Goal: Task Accomplishment & Management: Manage account settings

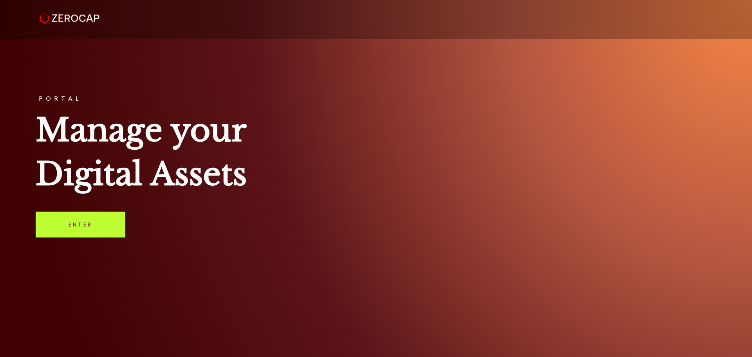
click at [87, 217] on link "Enter" at bounding box center [81, 225] width 90 height 26
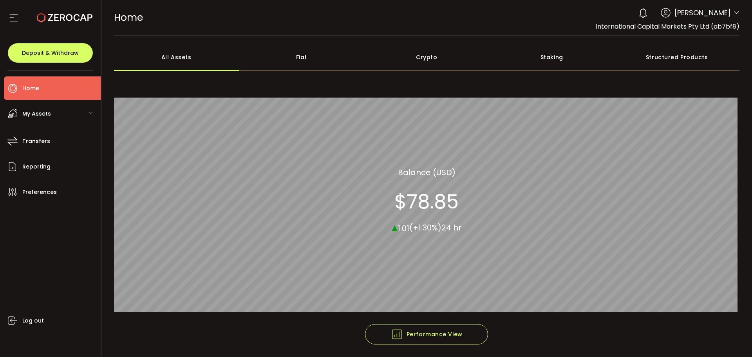
click at [736, 14] on icon at bounding box center [736, 13] width 6 height 6
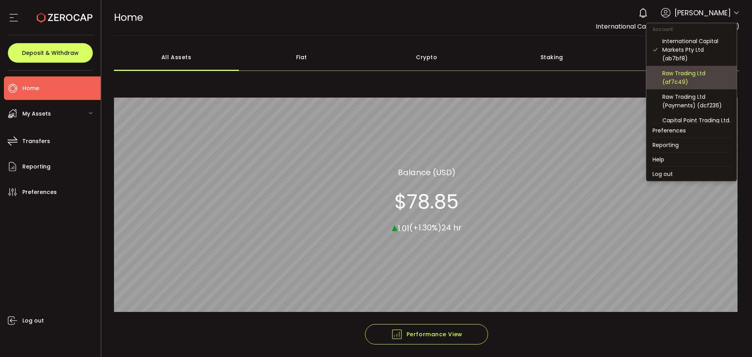
click at [681, 79] on div "Raw Trading Ltd (af7c49)" at bounding box center [696, 77] width 68 height 17
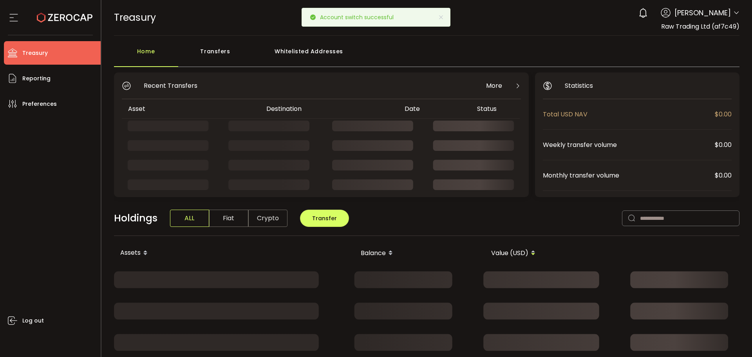
click at [731, 11] on div "0 Aaditya Achreja Account International Capital Markets Pty Ltd (ab7bf8) Raw Tr…" at bounding box center [687, 12] width 105 height 17
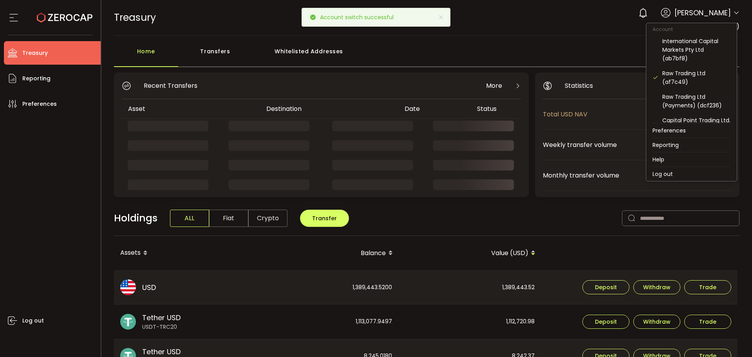
click at [733, 12] on icon at bounding box center [736, 13] width 6 height 6
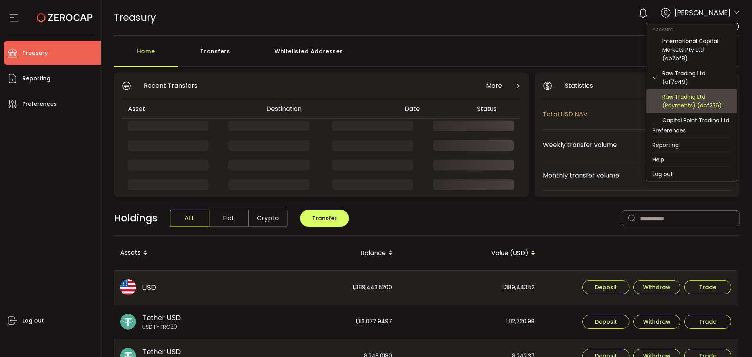
click at [695, 99] on div "Raw Trading Ltd (Payments) (dcf236)" at bounding box center [696, 100] width 68 height 17
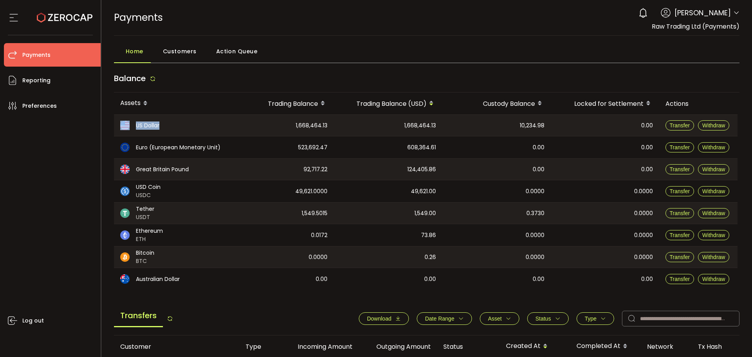
drag, startPoint x: 291, startPoint y: 121, endPoint x: 343, endPoint y: 114, distance: 52.6
click at [343, 114] on div "Assets Trading Balance Trading Balance (USD) Custody Balance Locked for Settlem…" at bounding box center [427, 190] width 626 height 197
click at [351, 133] on div "1,668,464.13" at bounding box center [388, 125] width 109 height 21
drag, startPoint x: 289, startPoint y: 150, endPoint x: 359, endPoint y: 160, distance: 70.8
click at [335, 151] on tr "Euro (European Monetary Unit) 523,692.47 608,364.61 0.00 0.00 Transfer Withdraw" at bounding box center [426, 147] width 624 height 22
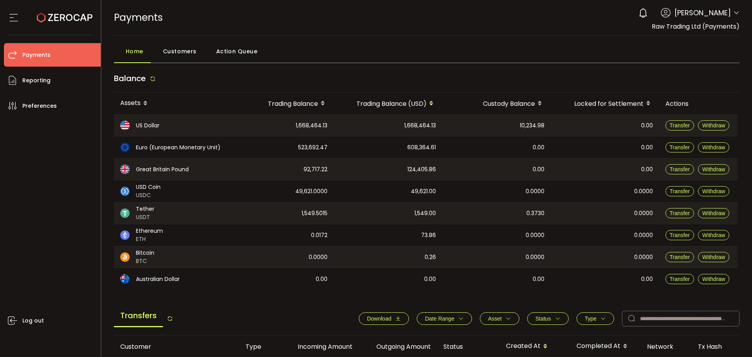
drag, startPoint x: 361, startPoint y: 161, endPoint x: 370, endPoint y: 163, distance: 9.3
click at [361, 161] on div "124,405.86" at bounding box center [388, 169] width 109 height 21
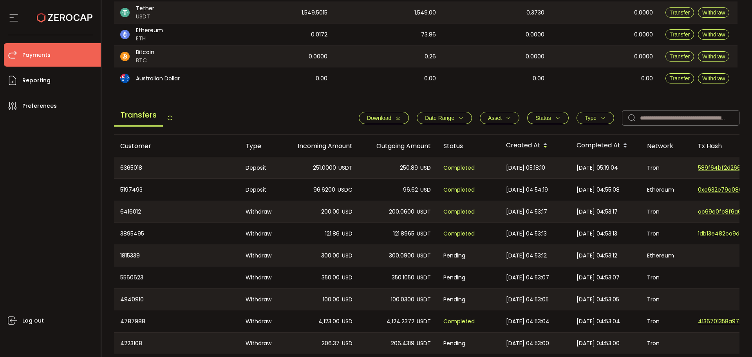
scroll to position [99, 0]
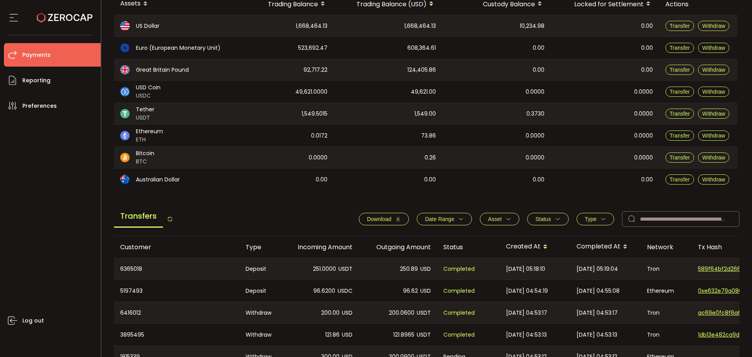
click at [442, 214] on button "Date Range" at bounding box center [444, 219] width 55 height 13
click at [427, 241] on input at bounding box center [428, 238] width 24 height 13
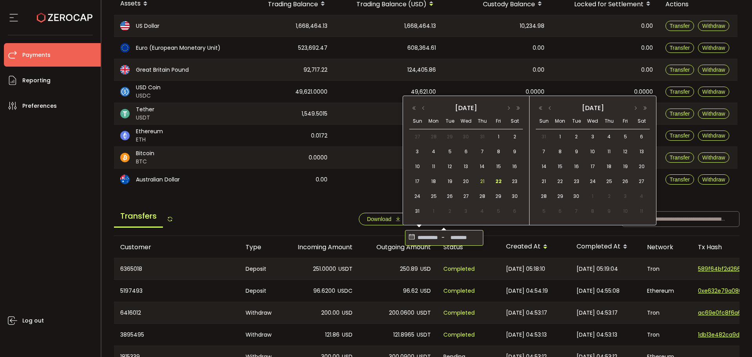
click at [482, 184] on span "21" at bounding box center [482, 181] width 9 height 9
type input "**********"
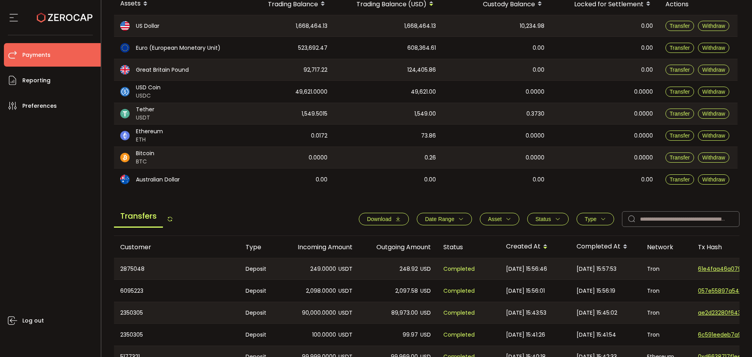
click at [381, 217] on span "Download" at bounding box center [379, 219] width 24 height 6
click at [376, 221] on span "Download" at bounding box center [379, 219] width 24 height 6
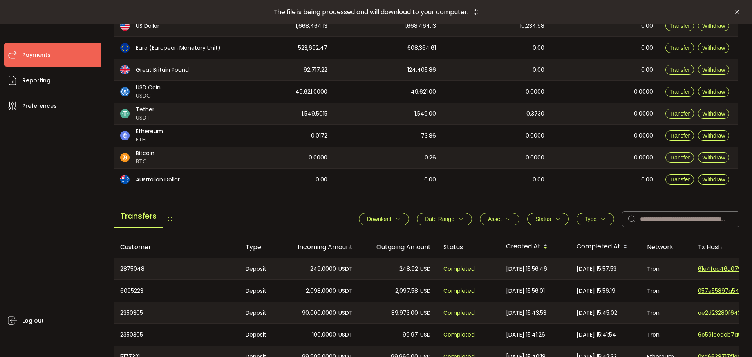
click at [448, 217] on span "Date Range" at bounding box center [439, 219] width 29 height 6
click at [426, 239] on input "**********" at bounding box center [428, 238] width 24 height 13
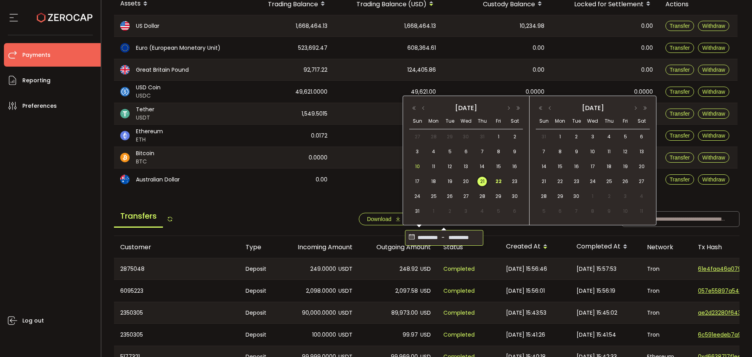
click at [421, 169] on div "10" at bounding box center [417, 167] width 16 height 12
click at [482, 181] on span "21" at bounding box center [482, 181] width 9 height 9
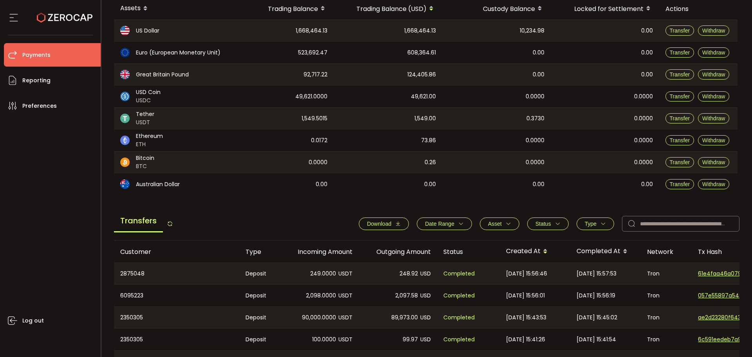
scroll to position [0, 0]
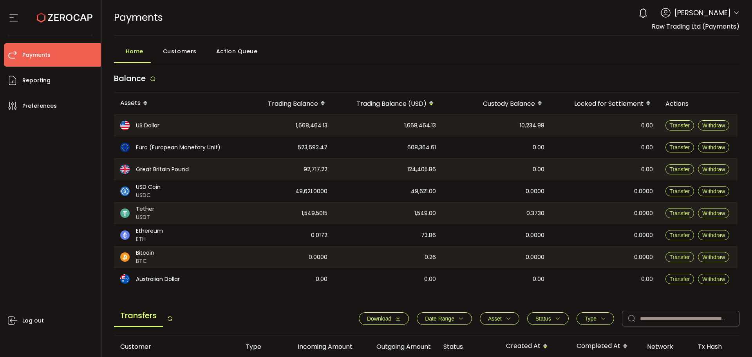
click at [369, 319] on span "Download" at bounding box center [379, 318] width 24 height 6
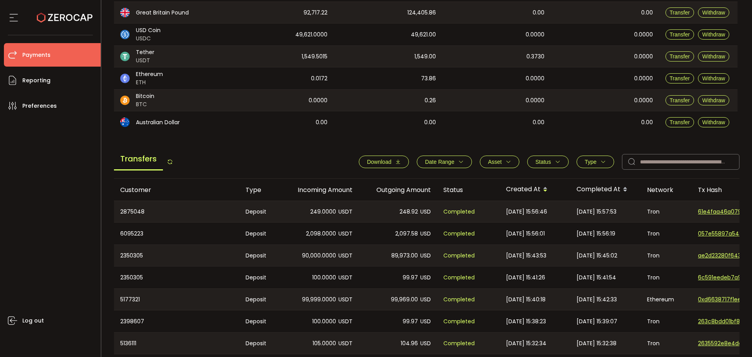
click at [539, 159] on span "Status" at bounding box center [543, 162] width 16 height 6
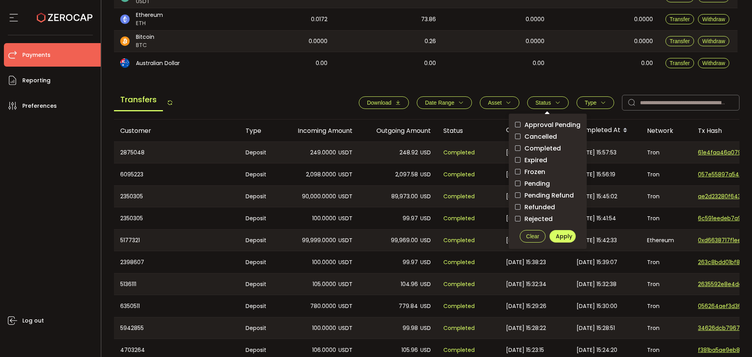
scroll to position [178, 0]
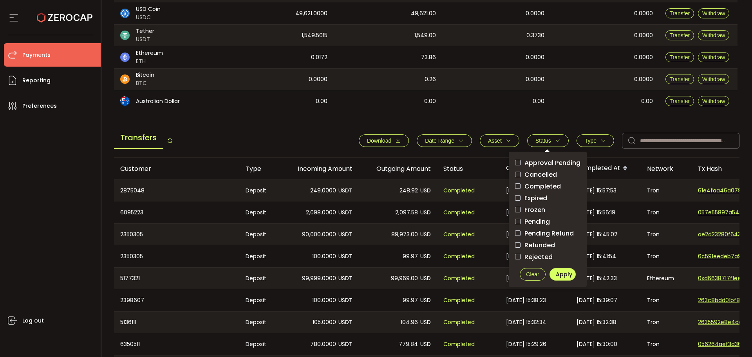
click at [488, 141] on span "Asset" at bounding box center [495, 140] width 14 height 6
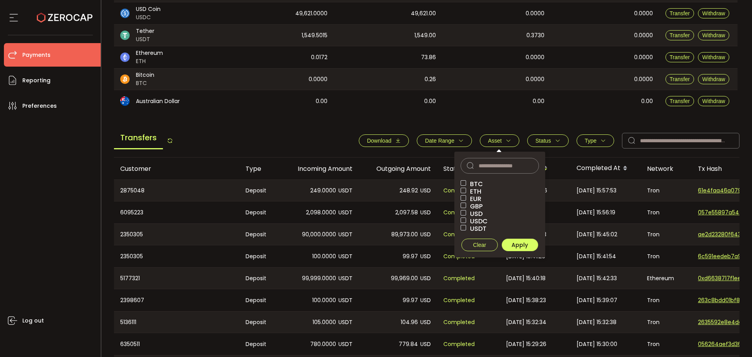
drag, startPoint x: 293, startPoint y: 131, endPoint x: 302, endPoint y: 132, distance: 9.0
click at [293, 131] on div "**********" at bounding box center [427, 143] width 626 height 30
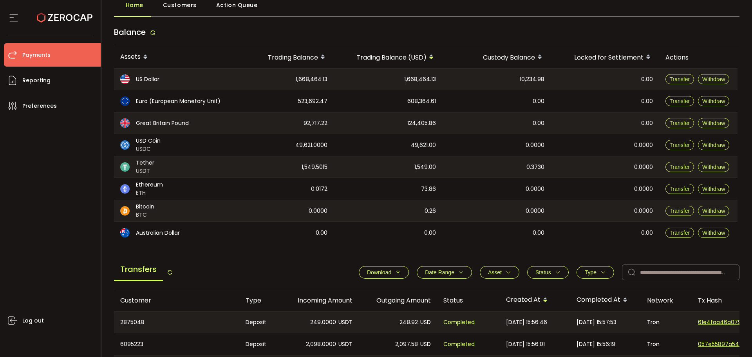
scroll to position [0, 0]
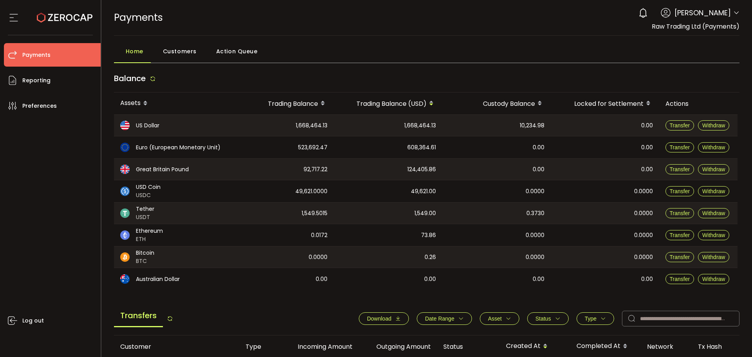
drag, startPoint x: 733, startPoint y: 10, endPoint x: 722, endPoint y: 52, distance: 43.3
click at [733, 11] on icon at bounding box center [736, 13] width 6 height 6
click at [734, 11] on icon at bounding box center [736, 13] width 6 height 6
click at [548, 65] on div "Home Customers Action Queue Balance Assets Trading Balance Trading Balance (USD…" at bounding box center [427, 322] width 626 height 559
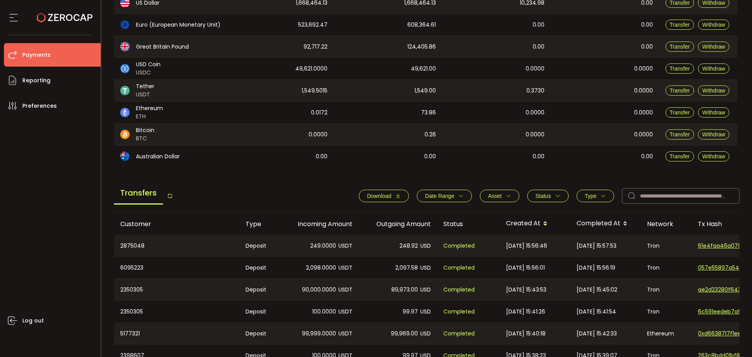
scroll to position [21, 0]
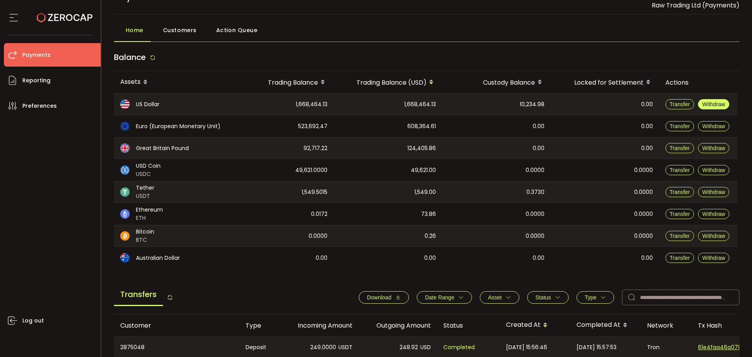
click at [701, 106] on button "Withdraw" at bounding box center [713, 104] width 31 height 10
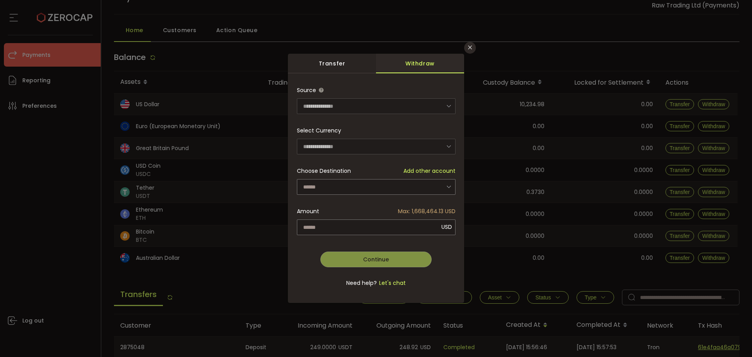
drag, startPoint x: 346, startPoint y: 38, endPoint x: 340, endPoint y: 63, distance: 26.6
click at [346, 40] on div "**********" at bounding box center [376, 178] width 752 height 357
click at [340, 65] on div "Transfer" at bounding box center [332, 64] width 88 height 20
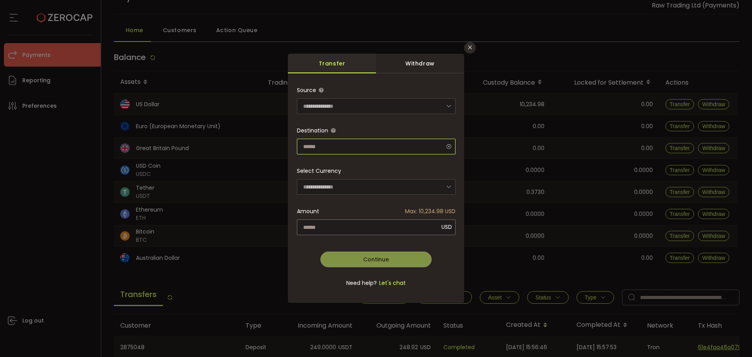
click at [335, 150] on input "dialog" at bounding box center [376, 147] width 159 height 16
click at [432, 52] on div "**********" at bounding box center [376, 178] width 752 height 357
type input "**********"
click at [465, 43] on div "**********" at bounding box center [376, 178] width 752 height 357
click at [470, 49] on icon "Close" at bounding box center [470, 47] width 6 height 6
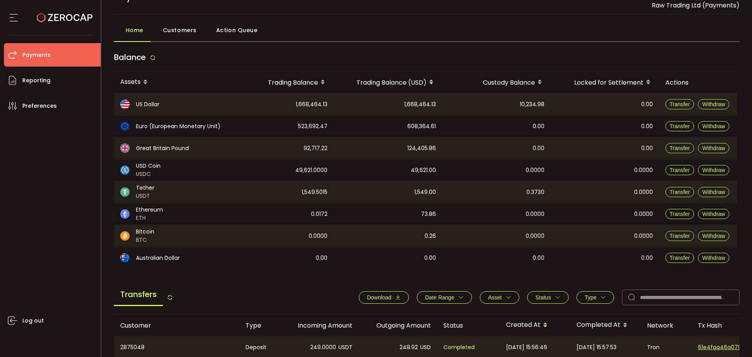
scroll to position [0, 0]
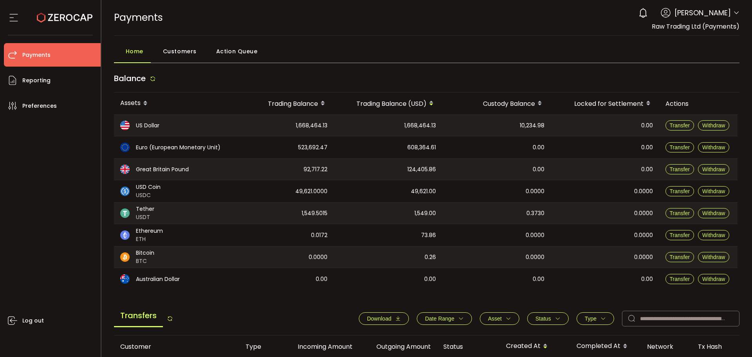
click at [545, 48] on div "Home Customers Action Queue" at bounding box center [427, 53] width 626 height 20
click at [688, 123] on span "Transfer" at bounding box center [680, 125] width 20 height 6
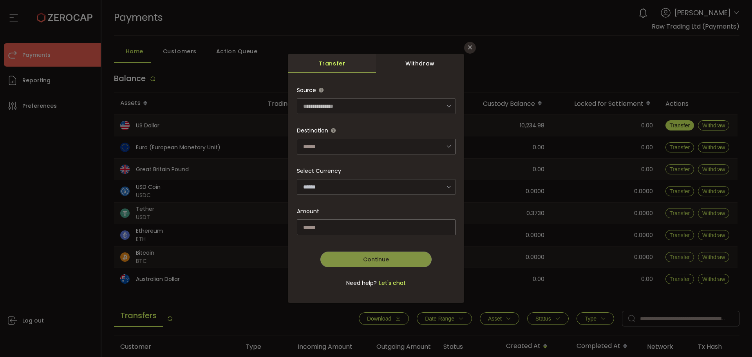
type input "**********"
click at [347, 145] on input "dialog" at bounding box center [376, 147] width 159 height 16
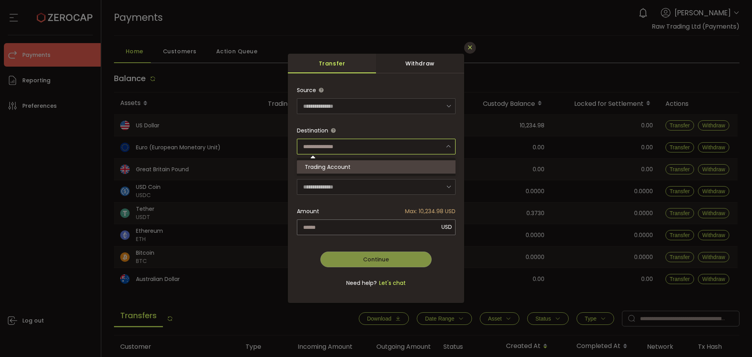
click at [467, 45] on icon "Close" at bounding box center [470, 47] width 6 height 6
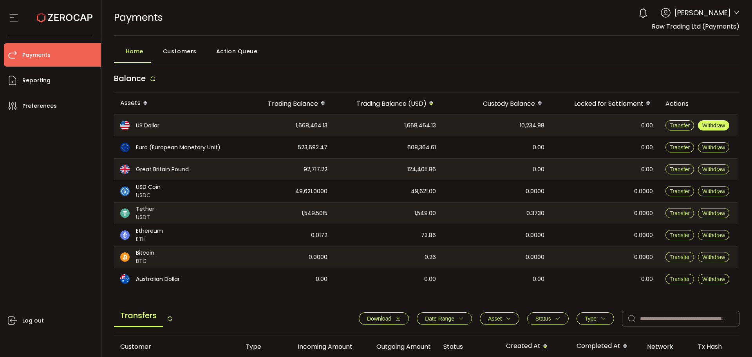
click at [704, 125] on span "Withdraw" at bounding box center [713, 125] width 23 height 6
type input "**********"
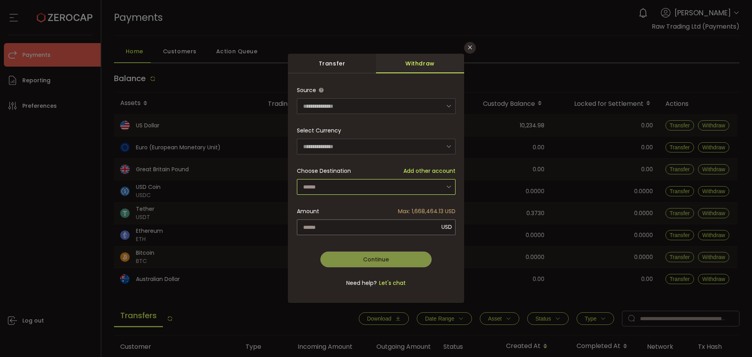
click at [336, 179] on input "dialog" at bounding box center [376, 187] width 159 height 16
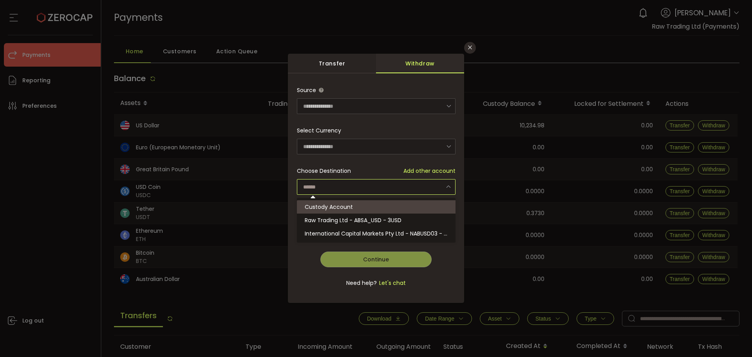
click at [342, 207] on span "Custody Account" at bounding box center [329, 207] width 48 height 8
type input "**********"
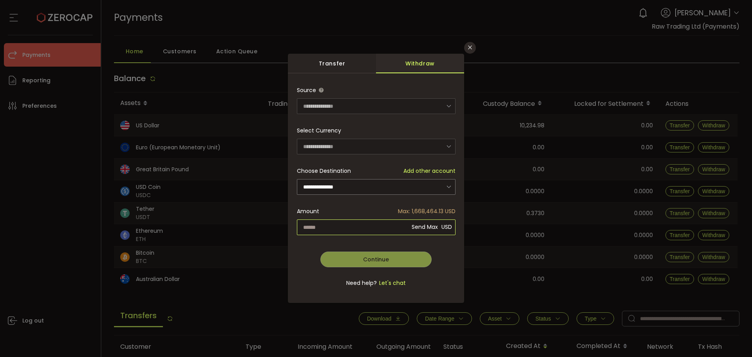
click at [381, 226] on input "dialog" at bounding box center [376, 227] width 159 height 16
type input "*********"
click at [374, 258] on div "**********" at bounding box center [376, 190] width 159 height 217
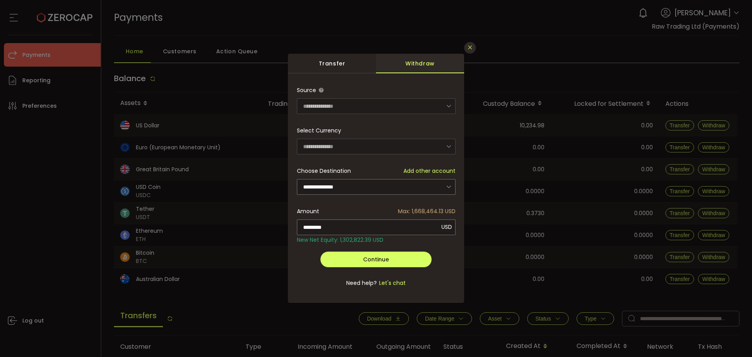
click at [472, 44] on icon "Close" at bounding box center [470, 47] width 6 height 6
type input "**********"
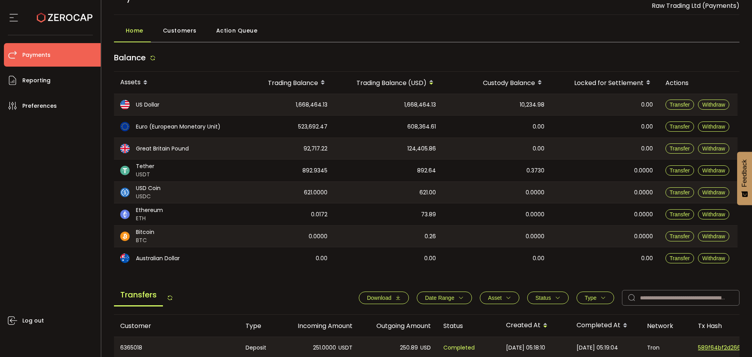
scroll to position [39, 0]
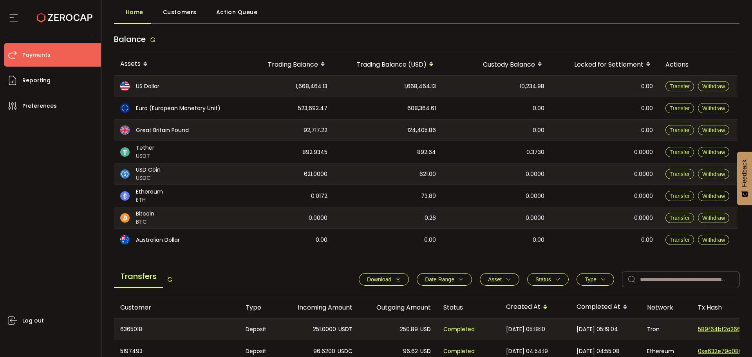
click at [494, 19] on div "Home Customers Action Queue" at bounding box center [427, 14] width 626 height 20
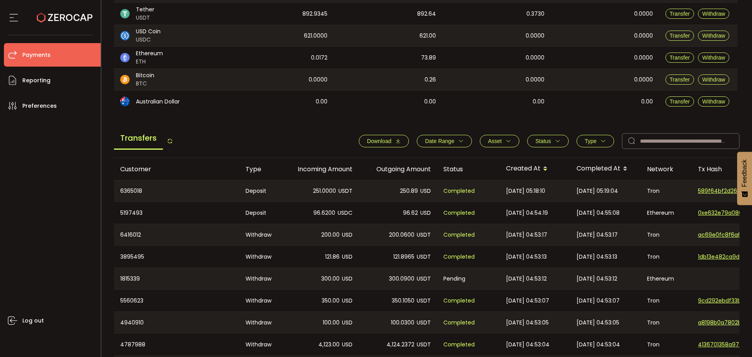
scroll to position [0, 0]
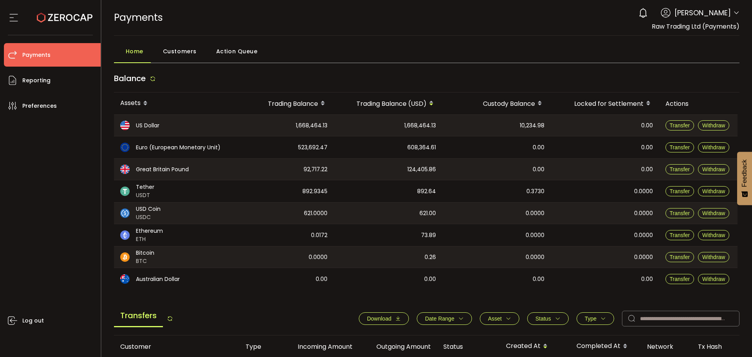
click at [184, 46] on span "Customers" at bounding box center [180, 51] width 34 height 16
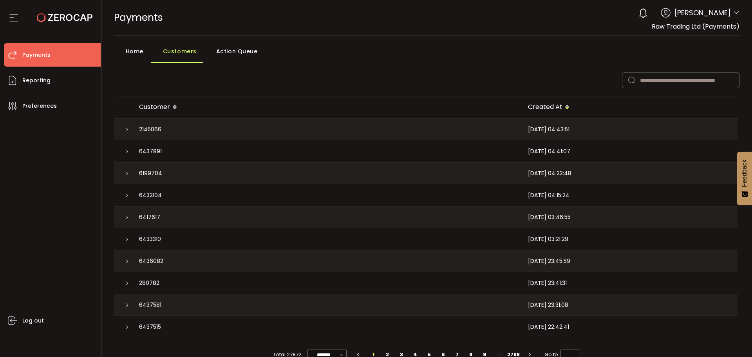
click at [136, 47] on span "Home" at bounding box center [135, 51] width 18 height 16
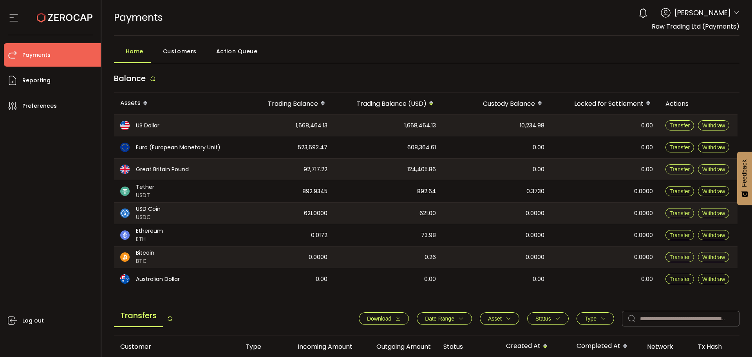
drag, startPoint x: 733, startPoint y: 12, endPoint x: 735, endPoint y: 31, distance: 18.5
click at [734, 12] on icon at bounding box center [736, 13] width 6 height 6
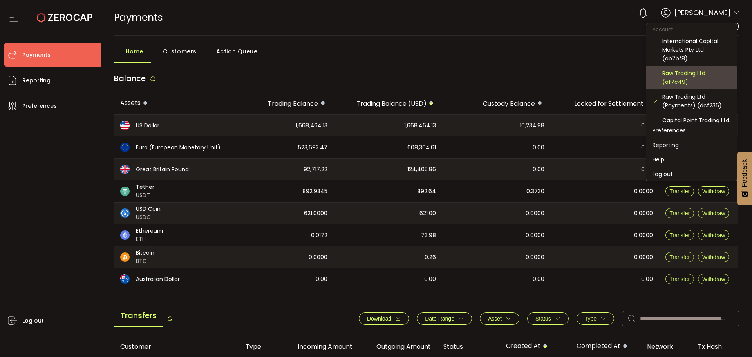
click at [689, 78] on div "Raw Trading Ltd (af7c49)" at bounding box center [696, 77] width 68 height 17
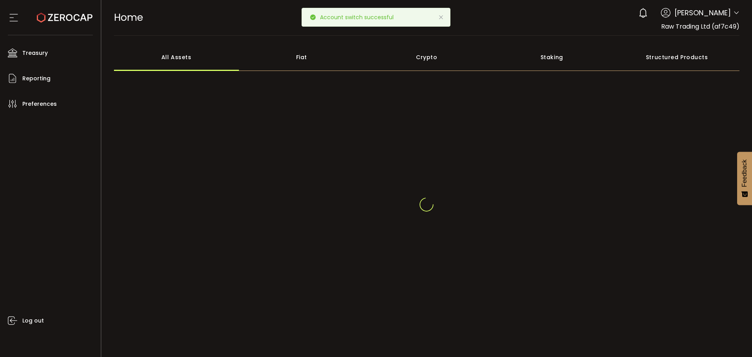
click at [442, 19] on icon at bounding box center [441, 17] width 6 height 6
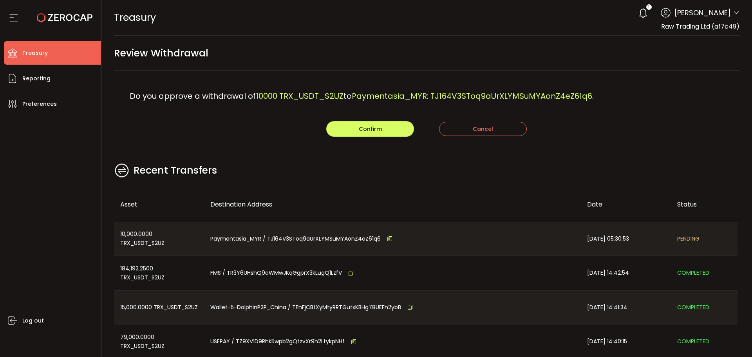
click at [281, 141] on main "Review Withdrawal Do you approve a withdrawal of 10000 TRX_USDT_S2UZ to Payment…" at bounding box center [426, 226] width 651 height 380
click at [389, 127] on button "Confirm" at bounding box center [370, 129] width 88 height 16
